Goal: Transaction & Acquisition: Purchase product/service

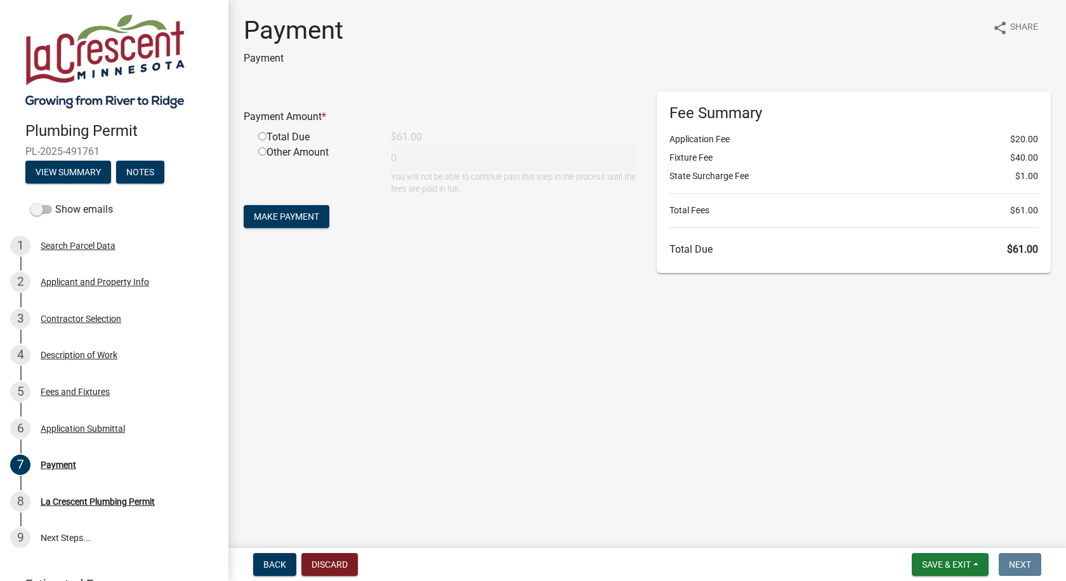
click at [258, 135] on div "Total Due" at bounding box center [315, 136] width 133 height 15
click at [264, 135] on input "radio" at bounding box center [262, 136] width 8 height 8
radio input "true"
type input "61"
click at [313, 214] on span "Make Payment" at bounding box center [286, 216] width 65 height 10
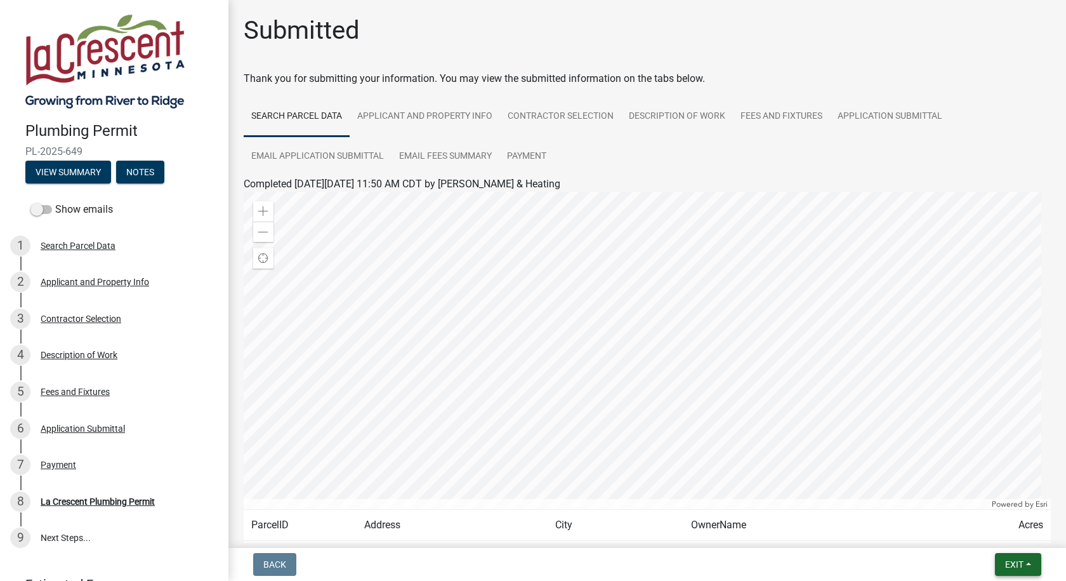
click at [998, 562] on button "Exit" at bounding box center [1018, 564] width 46 height 23
click at [985, 535] on button "Save & Exit" at bounding box center [991, 531] width 102 height 30
